Goal: Task Accomplishment & Management: Manage account settings

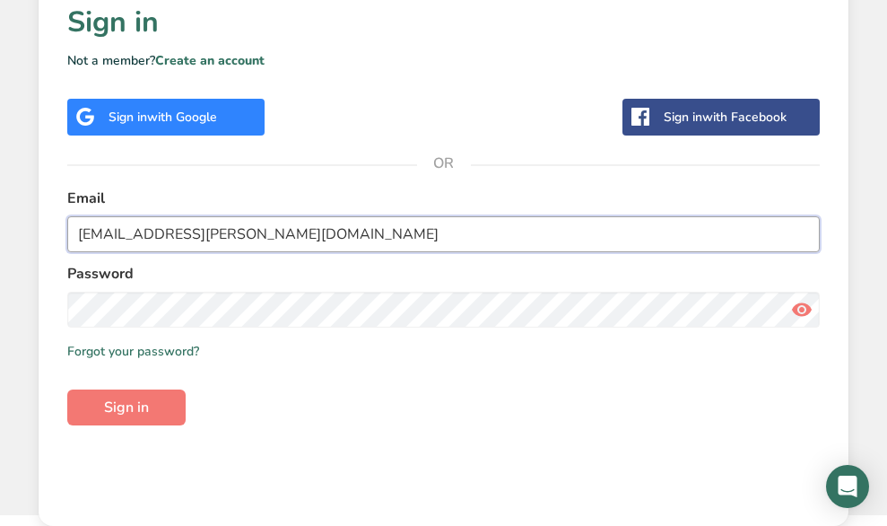
click at [287, 235] on input "[EMAIL_ADDRESS][PERSON_NAME][DOMAIN_NAME]" at bounding box center [443, 234] width 753 height 36
drag, startPoint x: 266, startPoint y: 232, endPoint x: -17, endPoint y: 244, distance: 283.8
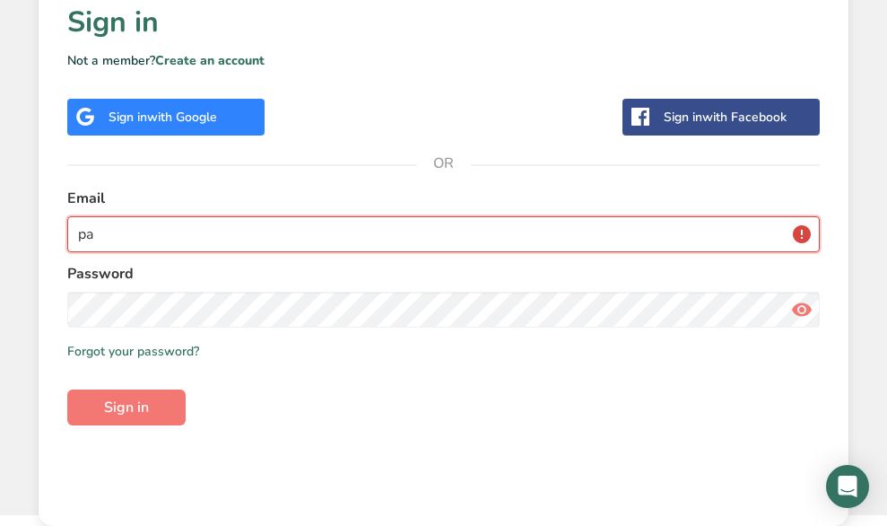
type input "p"
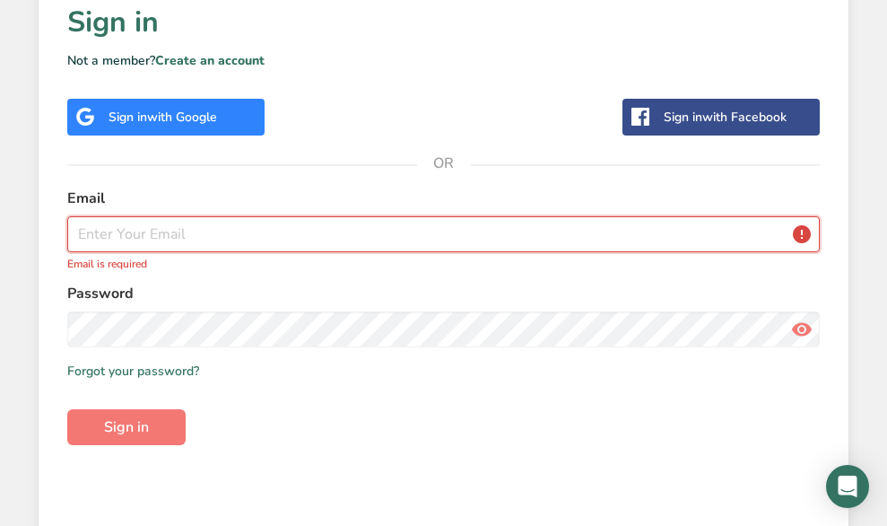
click at [417, 238] on input "email" at bounding box center [443, 234] width 753 height 36
paste input "[EMAIL_ADDRESS][DOMAIN_NAME]"
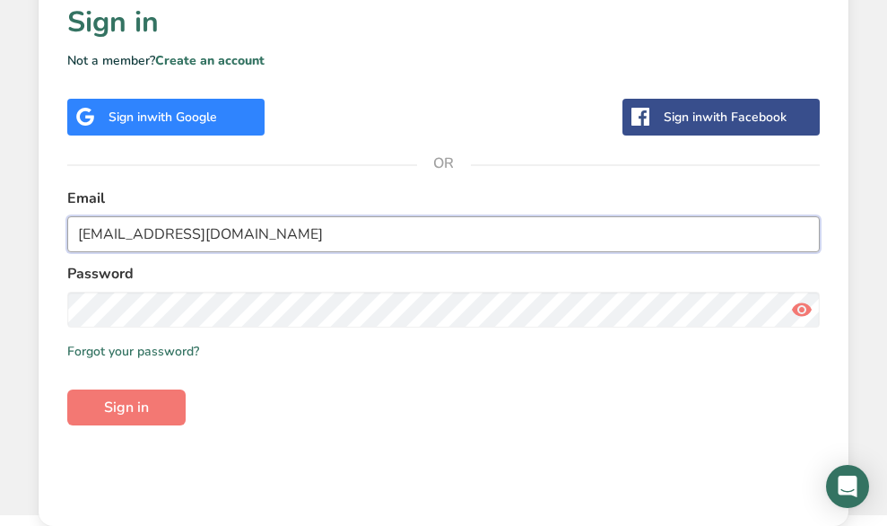
type input "[EMAIL_ADDRESS][DOMAIN_NAME]"
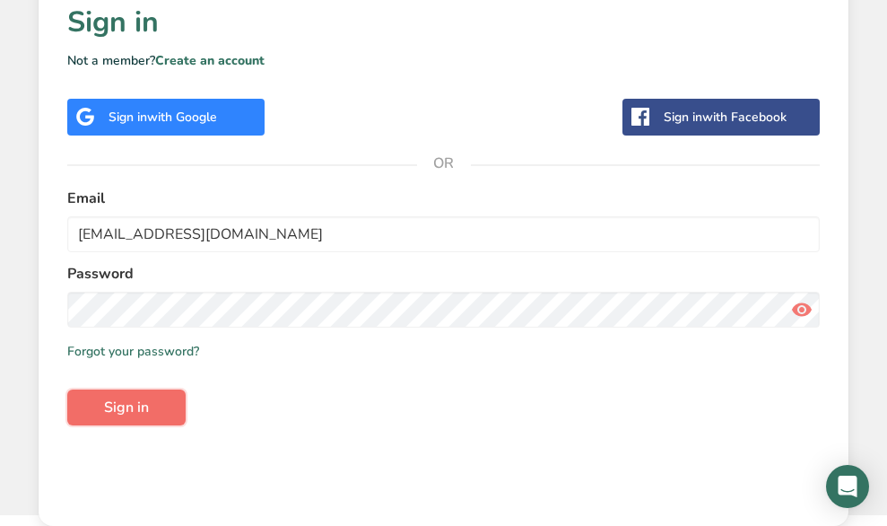
click at [110, 415] on span "Sign in" at bounding box center [126, 408] width 45 height 22
click at [153, 406] on button "Sign in" at bounding box center [126, 407] width 118 height 36
click at [789, 311] on span at bounding box center [802, 310] width 36 height 36
click at [793, 314] on icon at bounding box center [802, 309] width 22 height 32
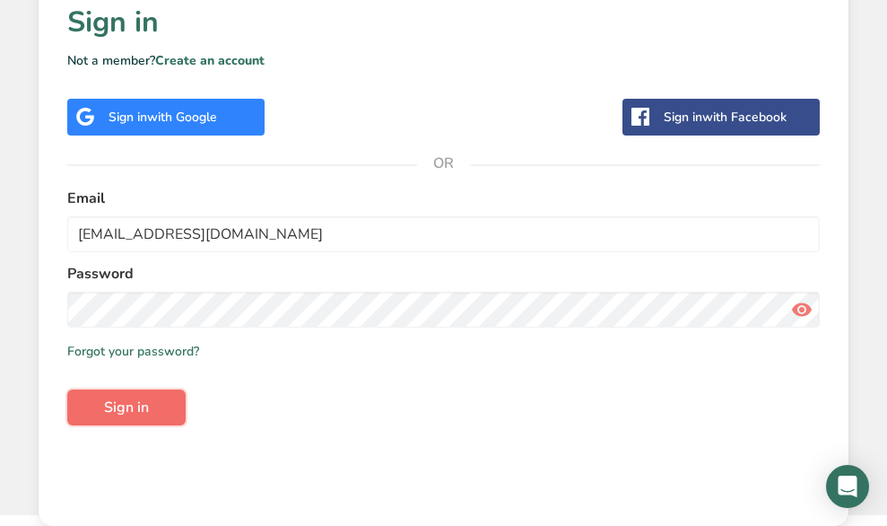
click at [135, 404] on span "Sign in" at bounding box center [126, 408] width 45 height 22
click at [799, 314] on icon at bounding box center [802, 309] width 22 height 32
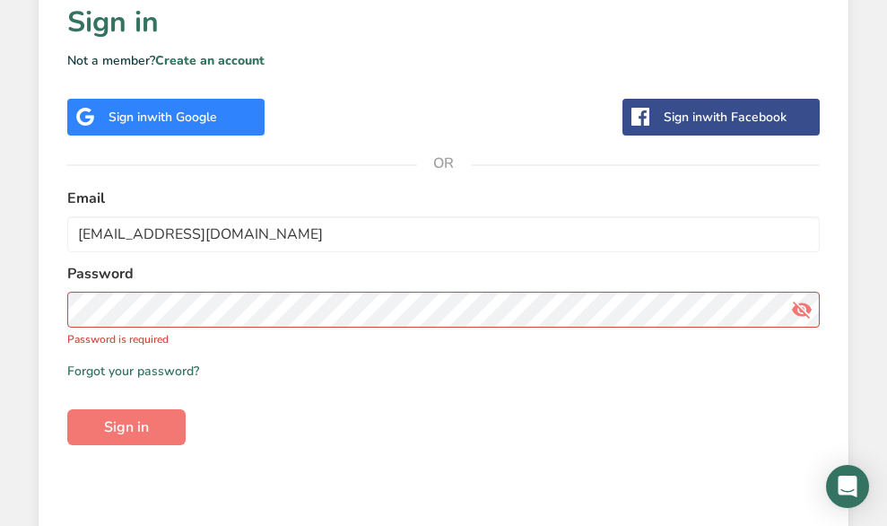
click at [301, 407] on form "Email [EMAIL_ADDRESS][DOMAIN_NAME] Password Password is required Remember me Fo…" at bounding box center [443, 317] width 753 height 258
